Goal: Transaction & Acquisition: Purchase product/service

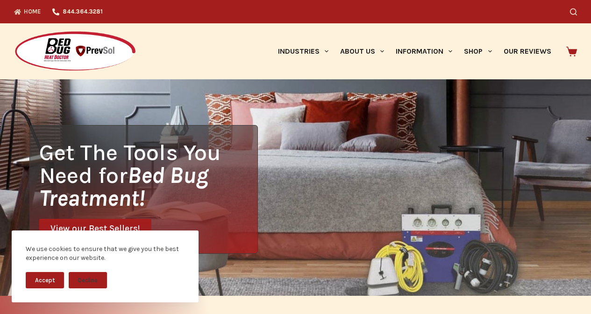
click at [47, 223] on link "View our Best Sellers!" at bounding box center [95, 229] width 112 height 20
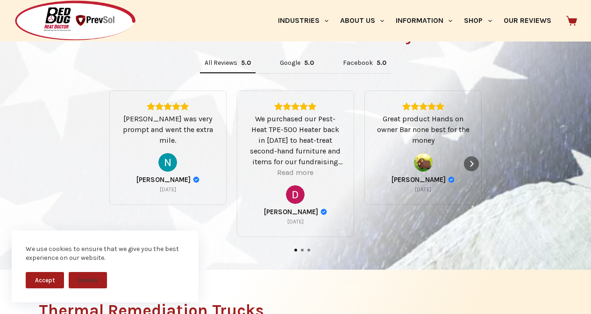
scroll to position [569, 0]
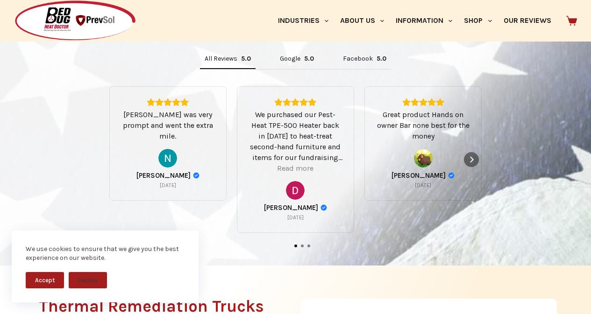
click at [532, 184] on div "All Reviews 5.0 Google 5.0 Facebook 5.0 [PERSON_NAME] was very prompt and went …" at bounding box center [295, 149] width 523 height 201
click at [571, 18] on icon at bounding box center [571, 21] width 11 height 10
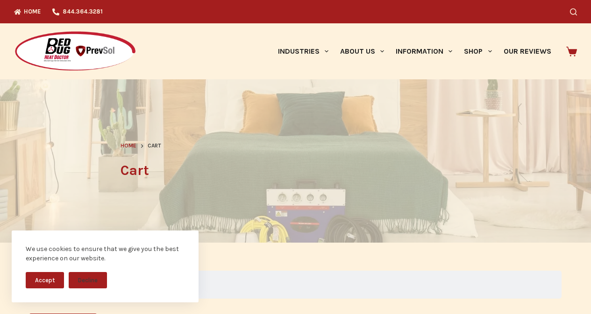
click at [572, 49] on icon at bounding box center [571, 52] width 11 height 10
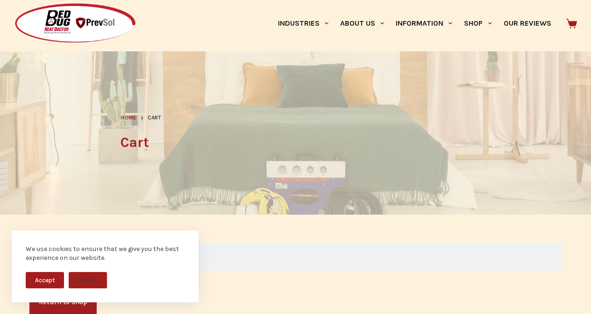
scroll to position [78, 0]
